Goal: Check status: Check status

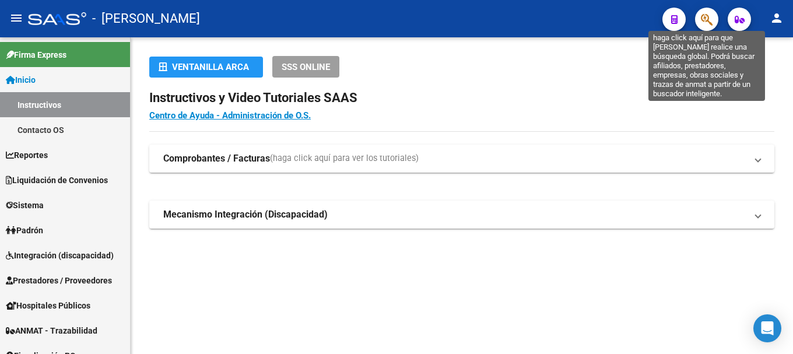
click at [712, 25] on icon "button" at bounding box center [707, 19] width 12 height 13
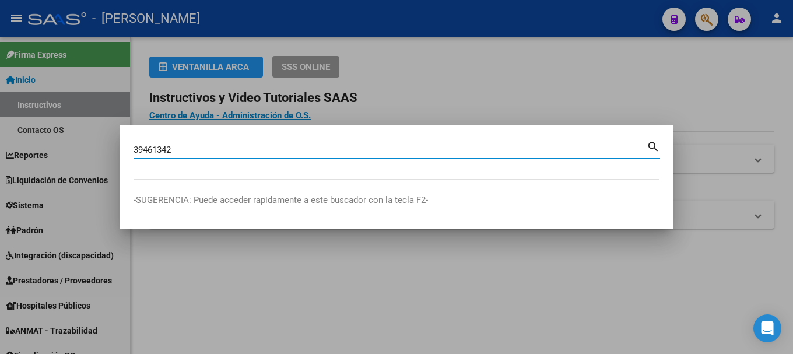
type input "39461342"
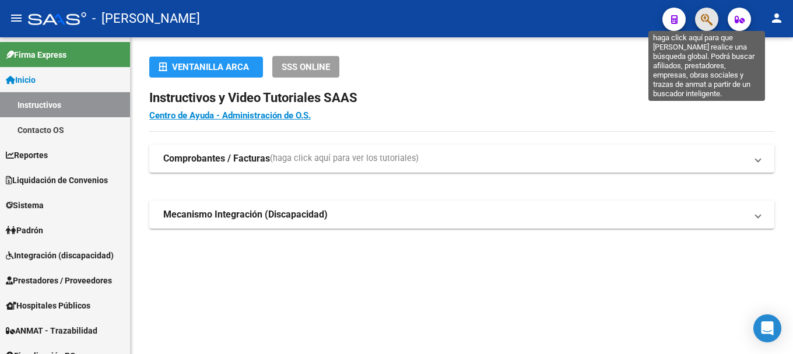
click at [712, 22] on icon "button" at bounding box center [707, 19] width 12 height 13
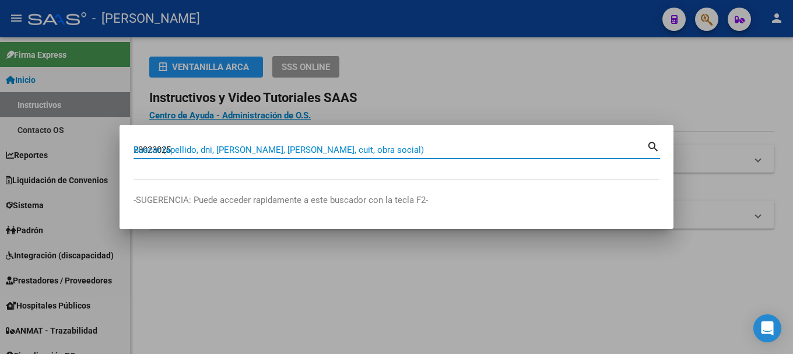
type input "23023025"
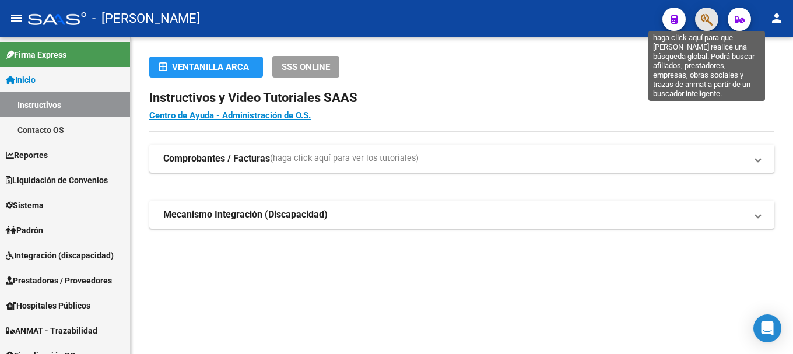
click at [707, 24] on icon "button" at bounding box center [707, 19] width 12 height 13
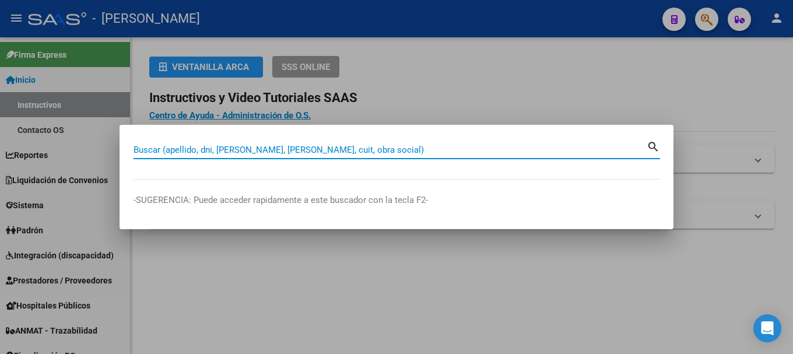
paste input "39700715"
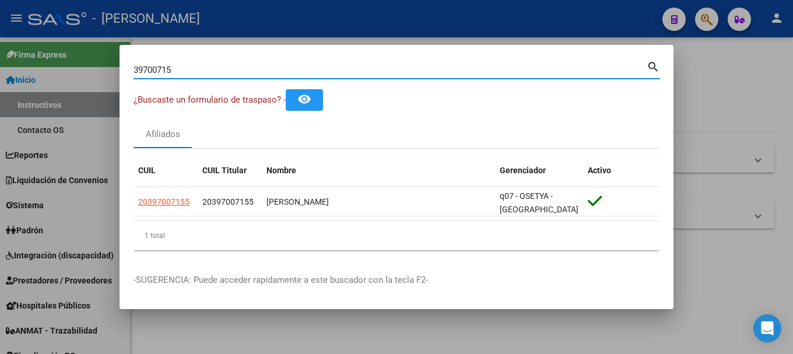
click at [316, 62] on div "39700715 Buscar (apellido, dni, [PERSON_NAME], [PERSON_NAME], cuit, obra social)" at bounding box center [390, 70] width 513 height 18
click at [283, 67] on input "39700715" at bounding box center [390, 70] width 513 height 11
paste input "16954900"
type input "16954900"
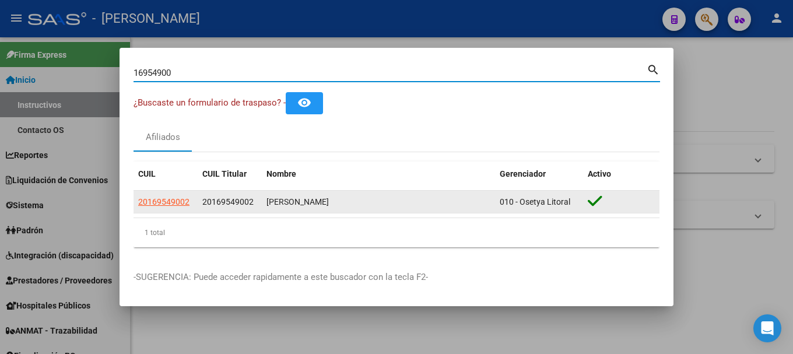
click at [167, 208] on app-link-go-to "20169549002" at bounding box center [163, 201] width 51 height 13
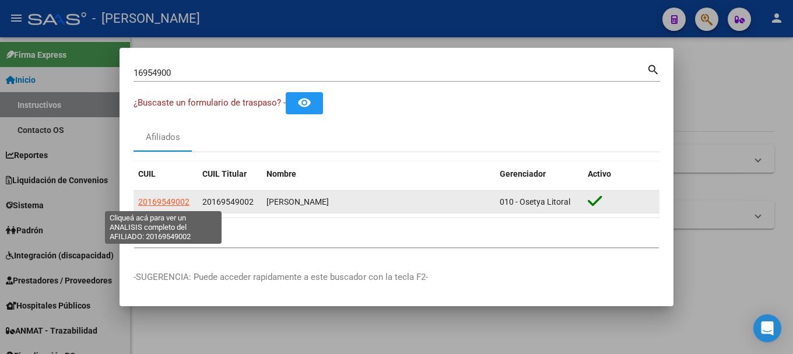
click at [170, 202] on span "20169549002" at bounding box center [163, 201] width 51 height 9
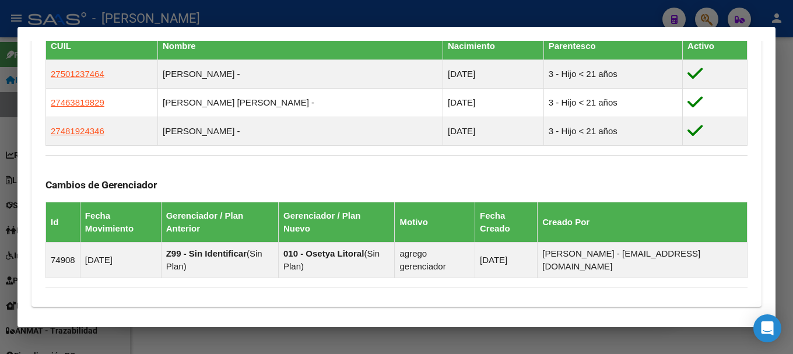
scroll to position [852, 0]
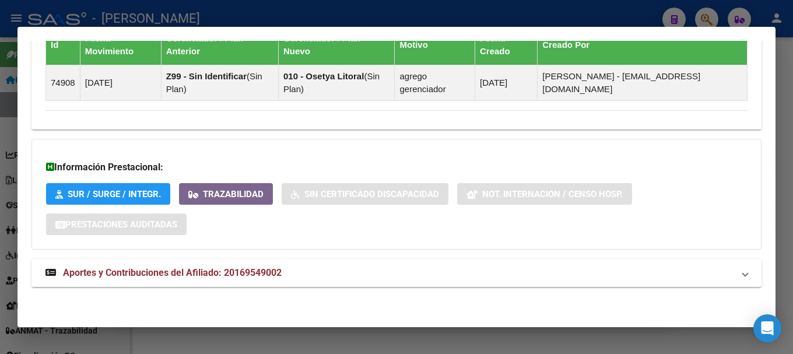
click at [281, 281] on mat-expansion-panel-header "Aportes y Contribuciones del Afiliado: 20169549002" at bounding box center [397, 273] width 730 height 28
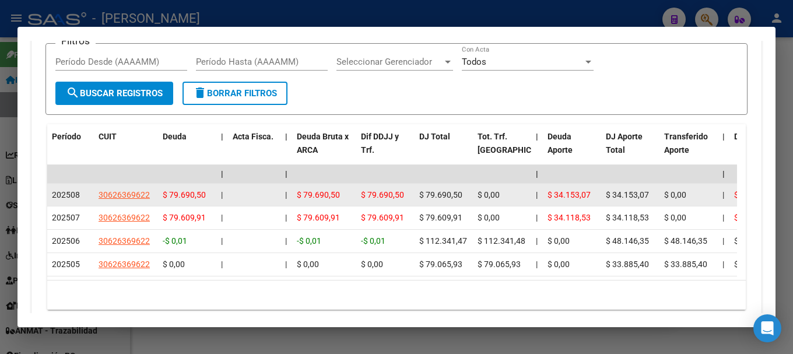
scroll to position [1170, 0]
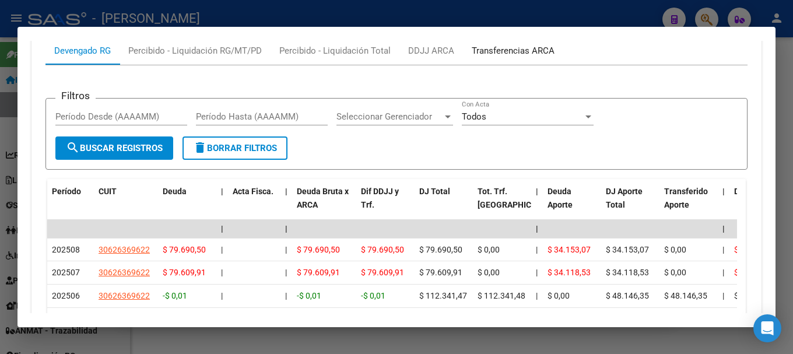
click at [515, 53] on div "Transferencias ARCA" at bounding box center [513, 50] width 83 height 13
